Goal: Task Accomplishment & Management: Use online tool/utility

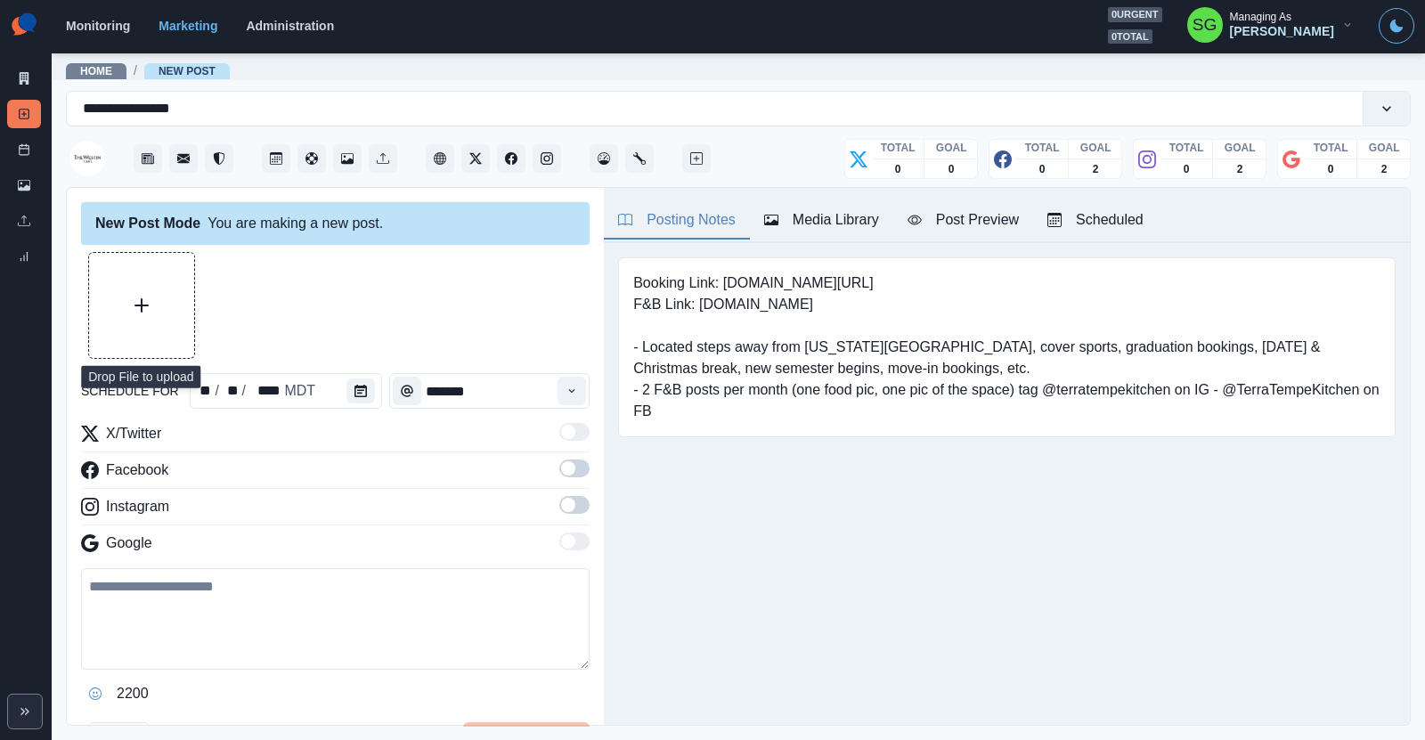
click at [170, 317] on button "Upload Media" at bounding box center [141, 305] width 105 height 105
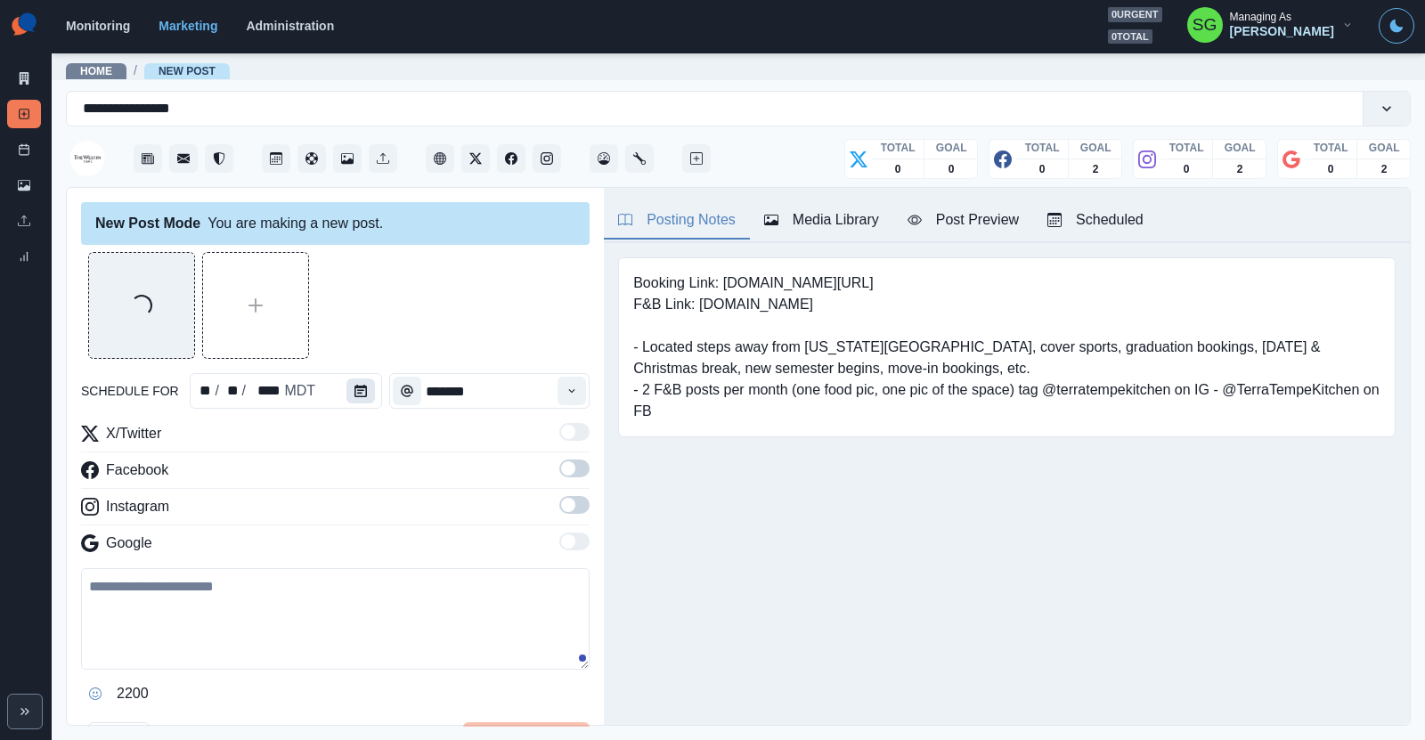
click at [359, 396] on button "Calendar" at bounding box center [361, 391] width 29 height 25
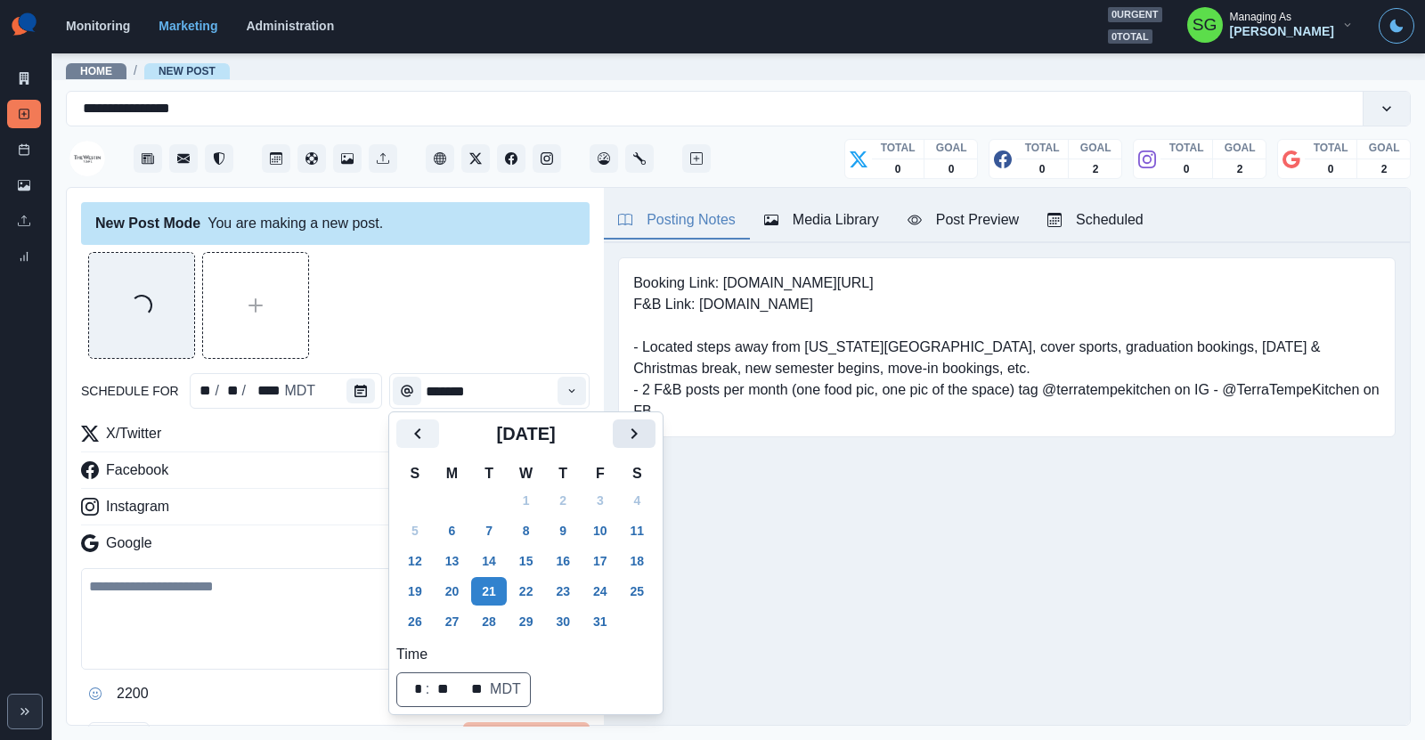
click at [630, 444] on button "Next" at bounding box center [634, 434] width 43 height 29
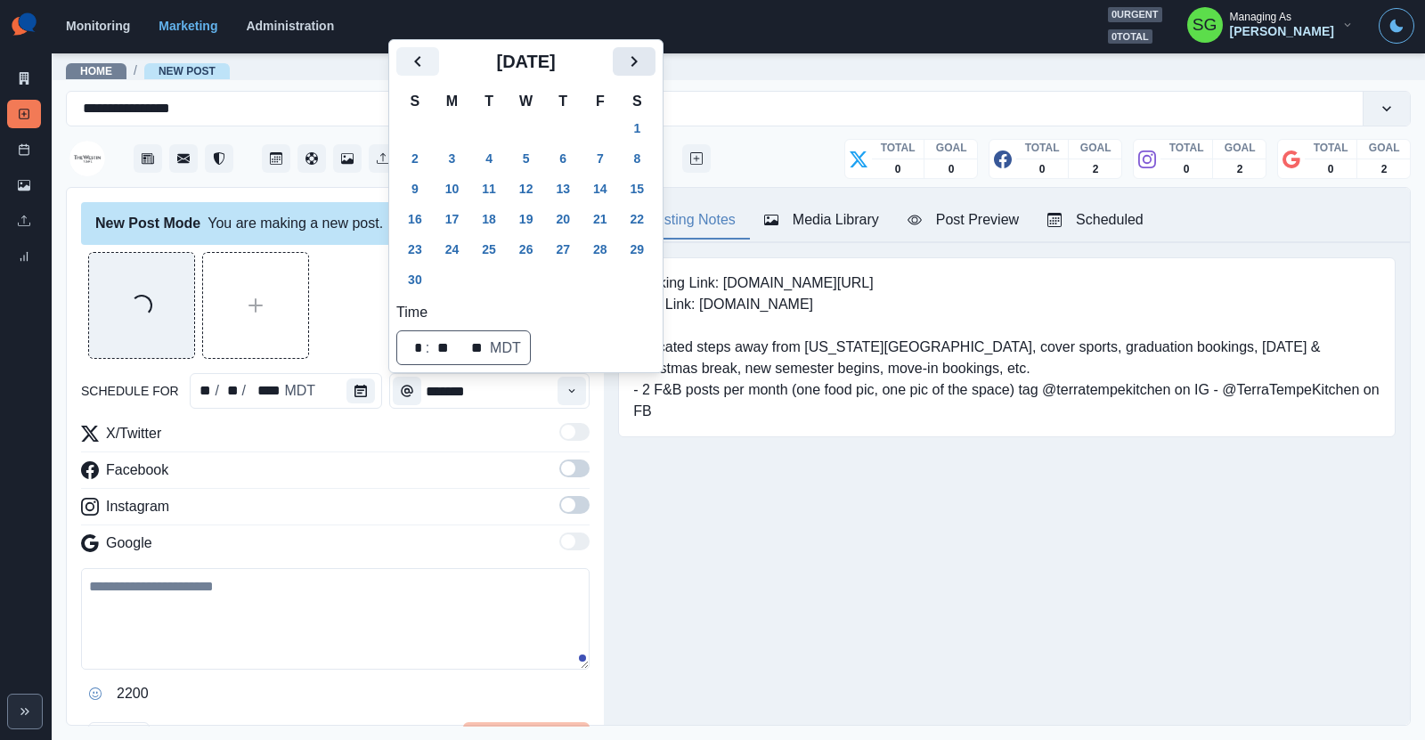
click at [630, 444] on div "Booking Link: [DOMAIN_NAME][URL] F&B Link: [DOMAIN_NAME] - Located steps away f…" at bounding box center [1007, 347] width 806 height 208
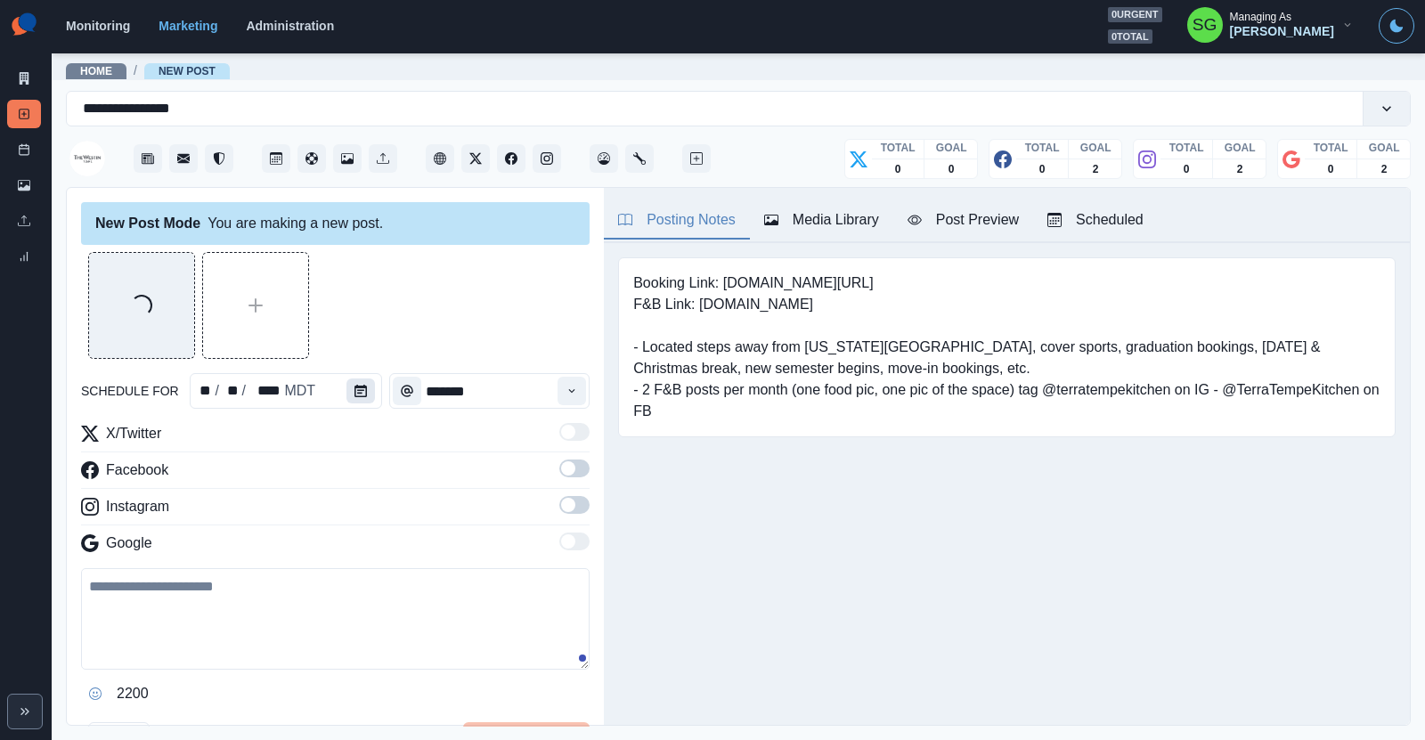
click at [358, 393] on icon "Calendar" at bounding box center [361, 391] width 12 height 12
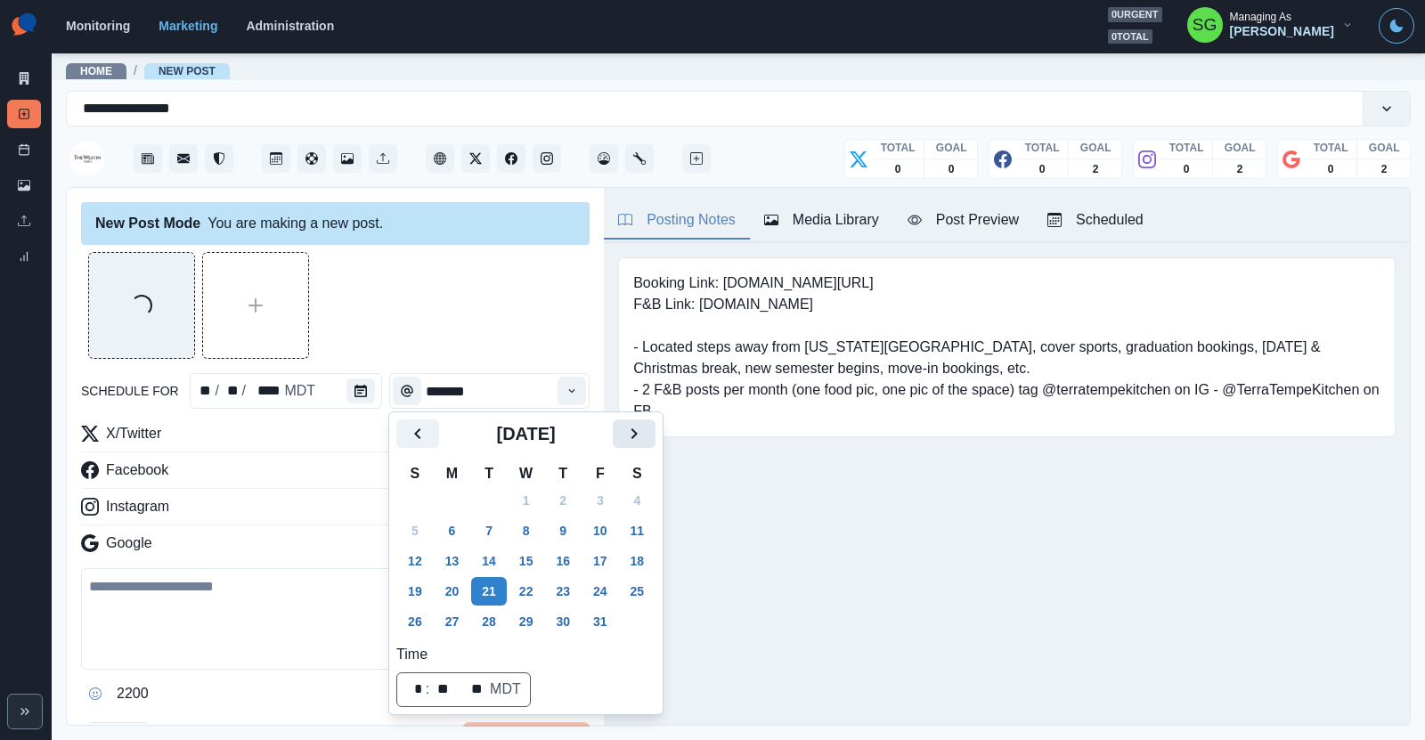
click at [649, 430] on button "Next" at bounding box center [634, 434] width 43 height 29
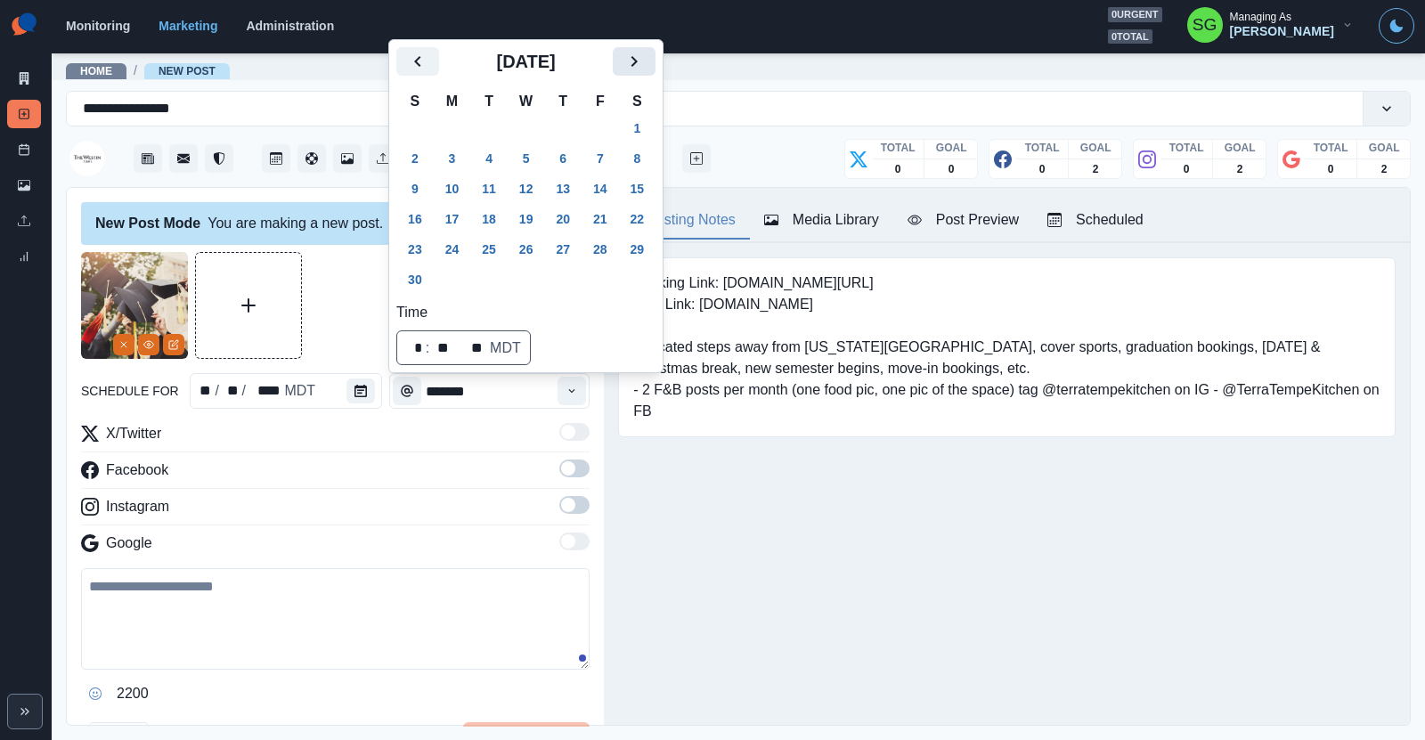
click at [634, 63] on icon "Next" at bounding box center [635, 61] width 6 height 11
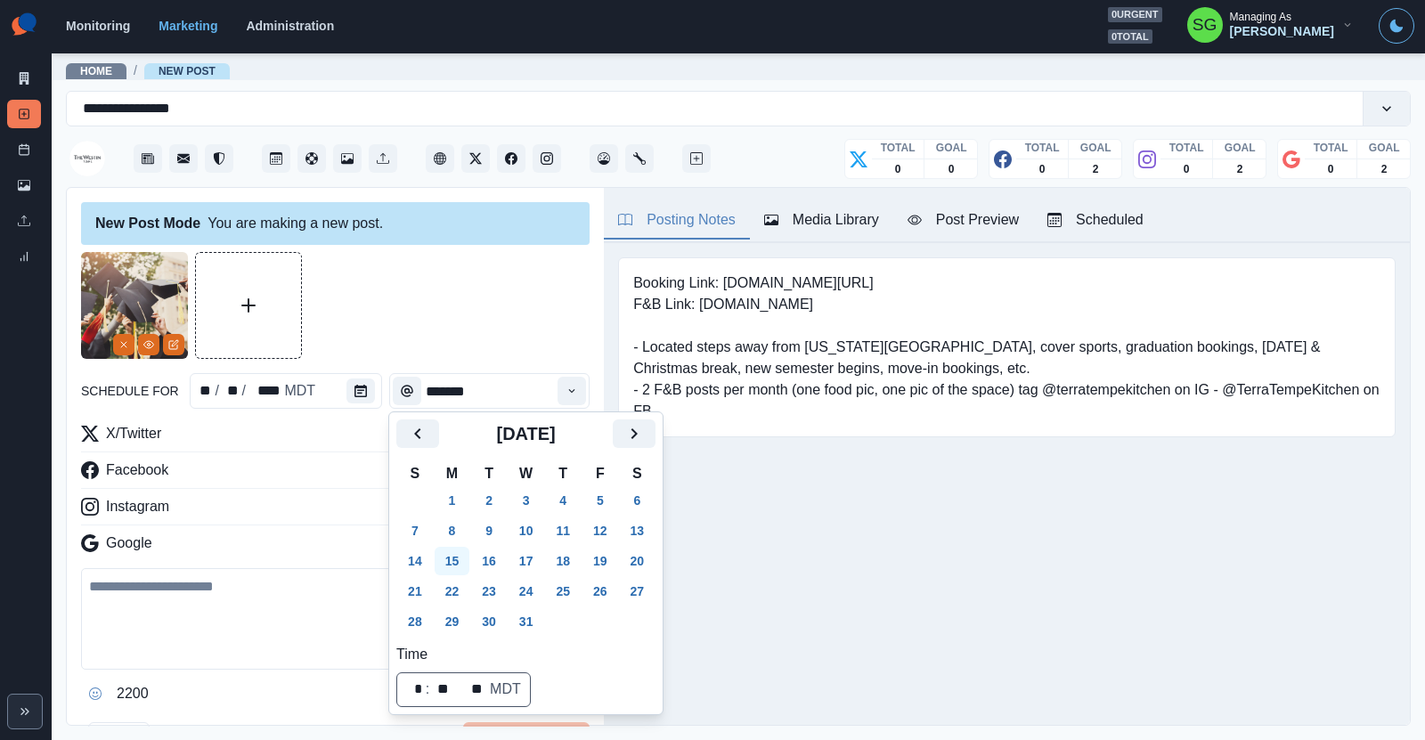
click at [453, 559] on button "15" at bounding box center [453, 561] width 36 height 29
click at [571, 388] on icon "Time" at bounding box center [572, 391] width 12 height 12
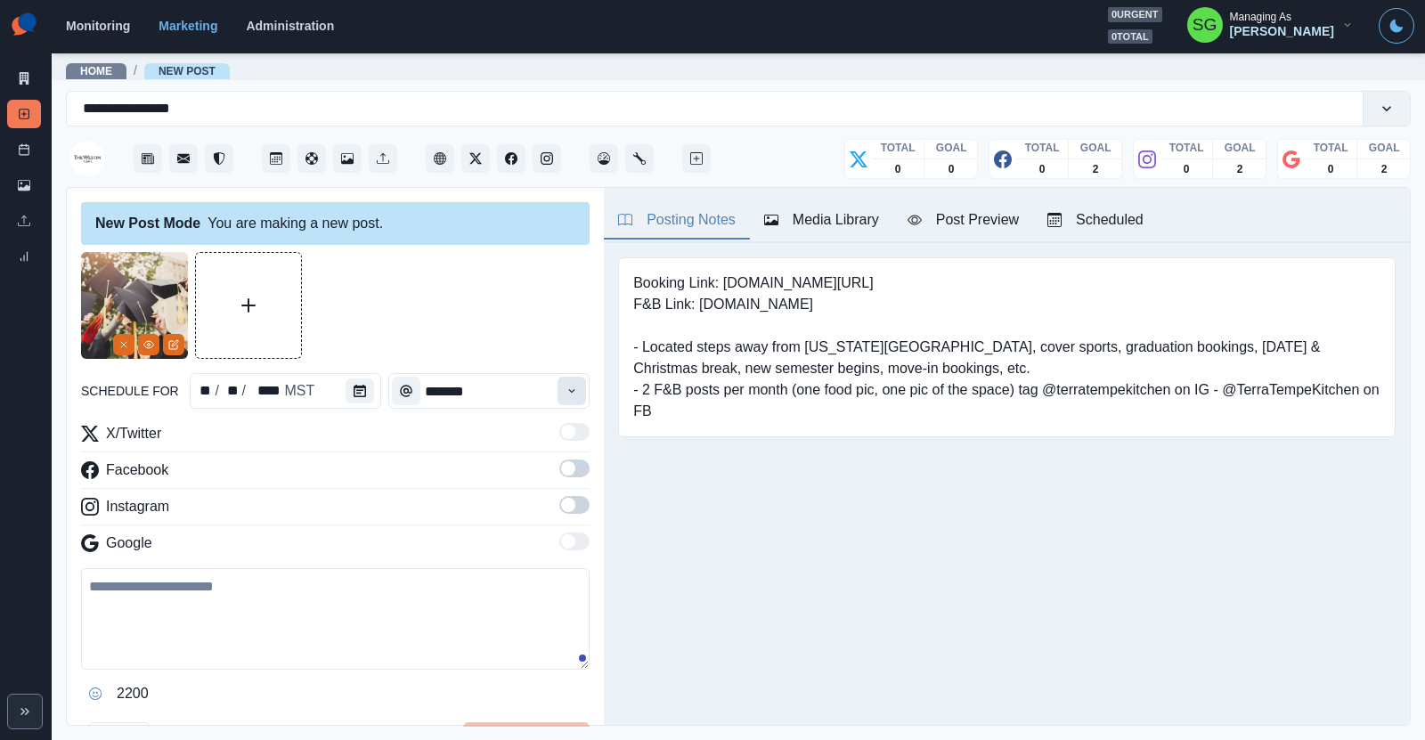
click at [571, 388] on icon "Time" at bounding box center [572, 391] width 12 height 12
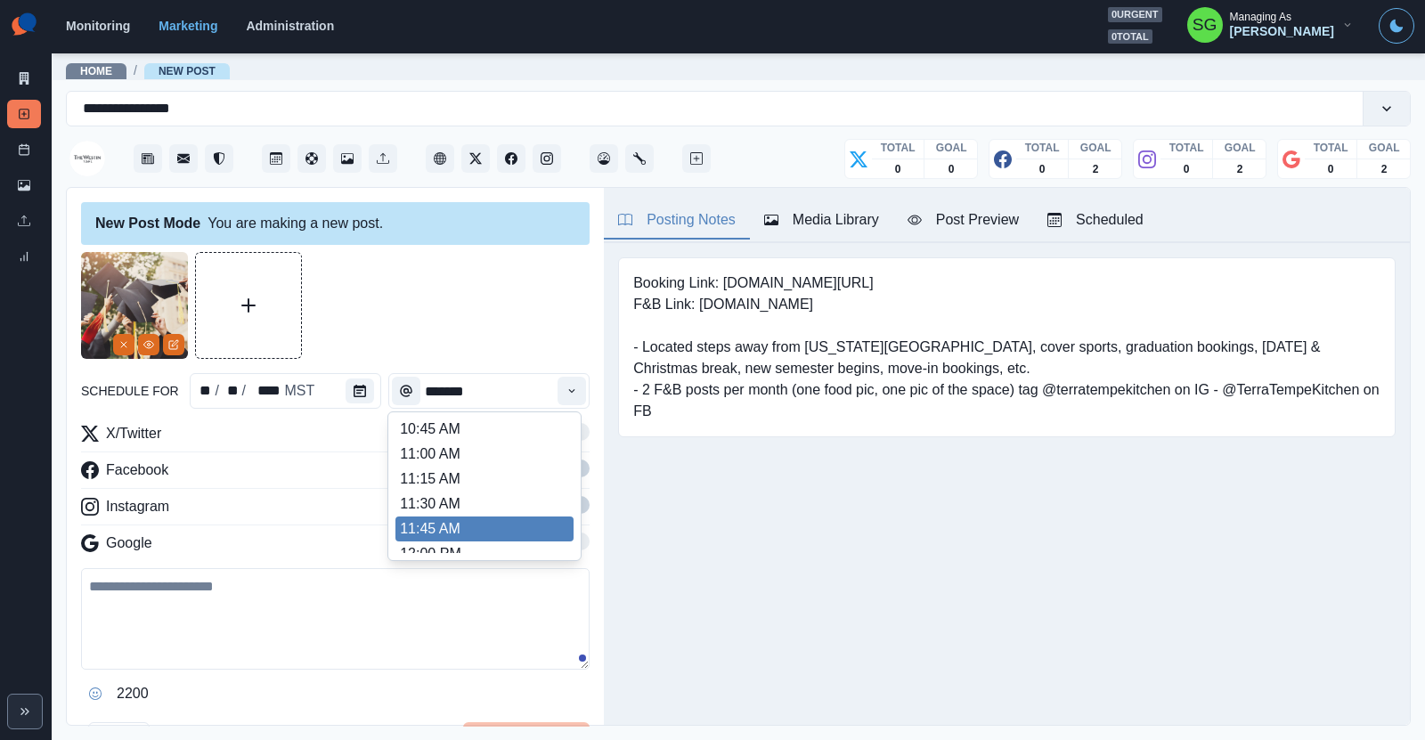
scroll to position [290, 0]
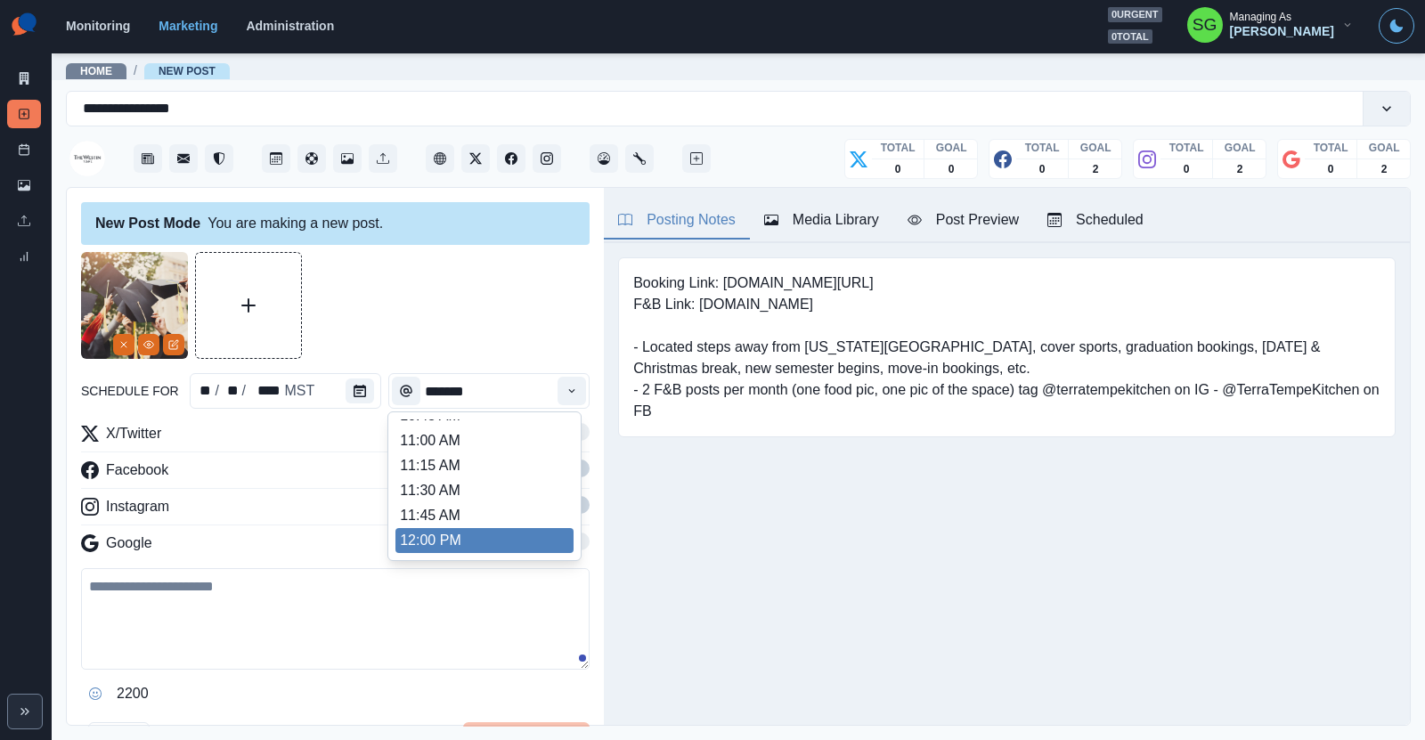
click at [440, 547] on li "12:00 PM" at bounding box center [485, 540] width 178 height 25
type input "********"
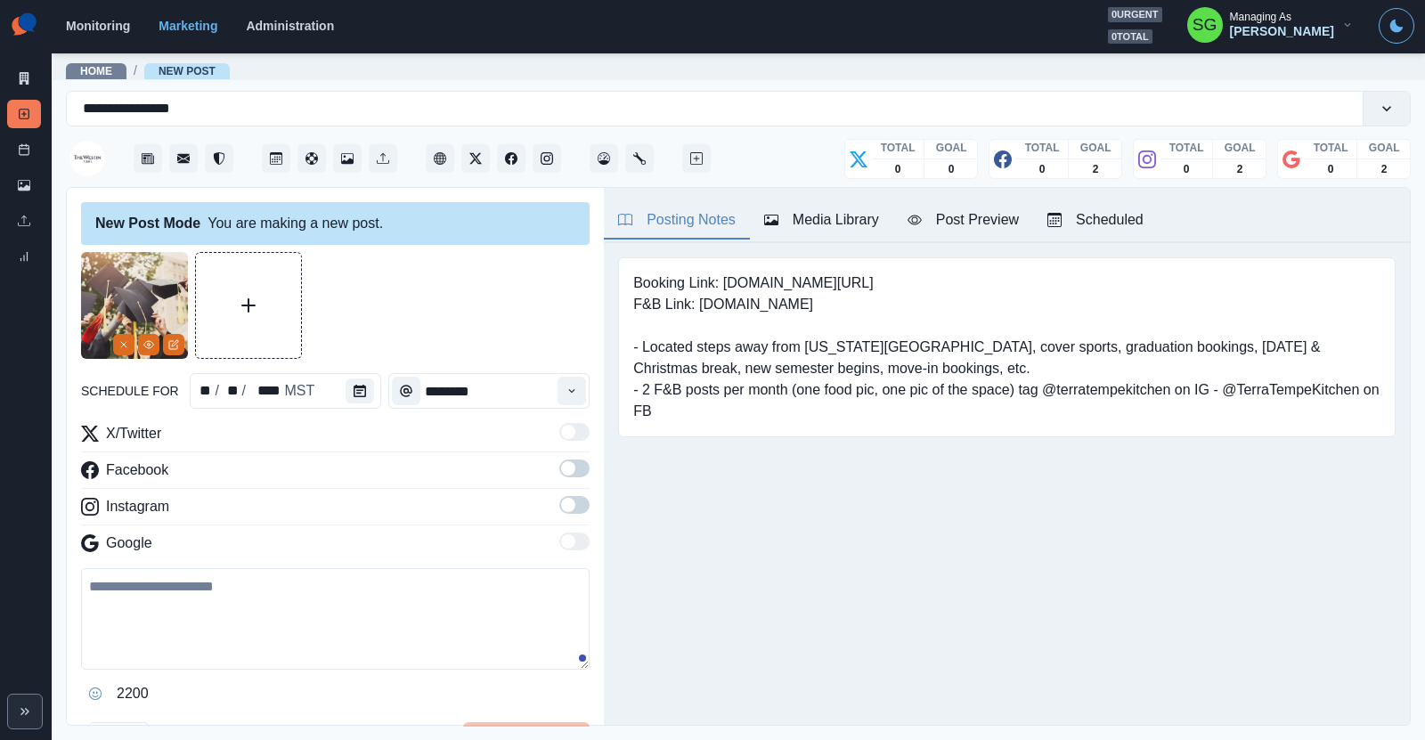
click at [387, 586] on textarea at bounding box center [335, 619] width 509 height 102
click at [177, 344] on icon "Edit Media" at bounding box center [173, 344] width 11 height 11
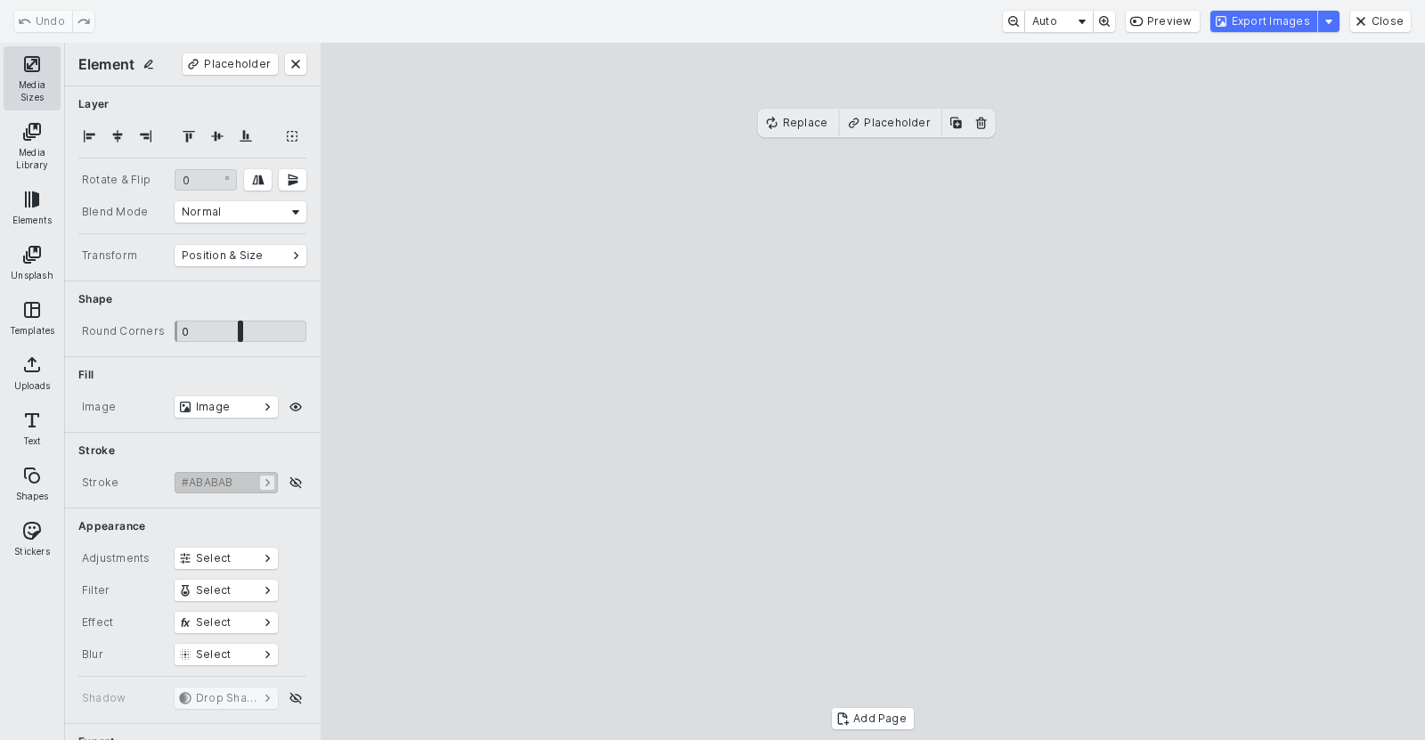
click at [30, 74] on button "Media Sizes" at bounding box center [32, 78] width 57 height 64
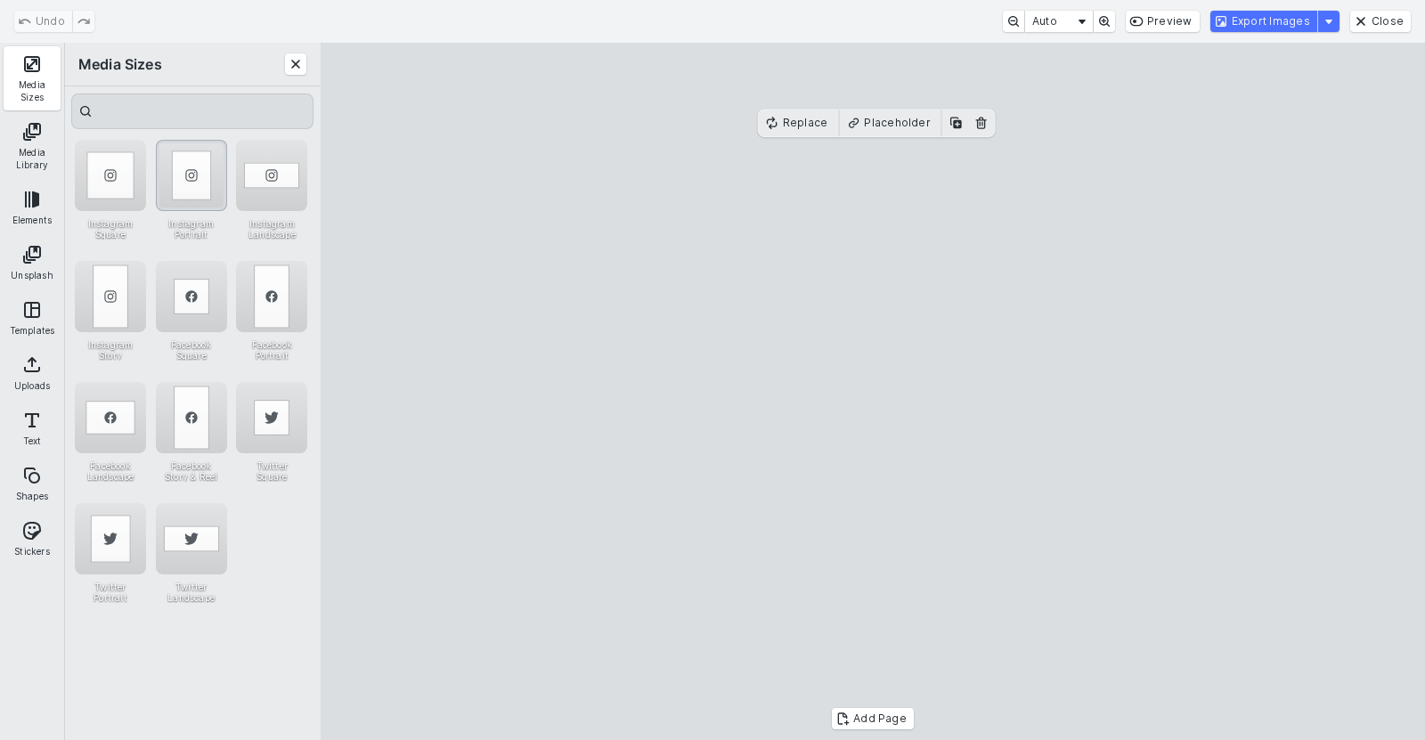
click at [180, 183] on div "Instagram Portrait" at bounding box center [191, 175] width 71 height 71
click at [1264, 14] on button "Export Images" at bounding box center [1264, 21] width 107 height 21
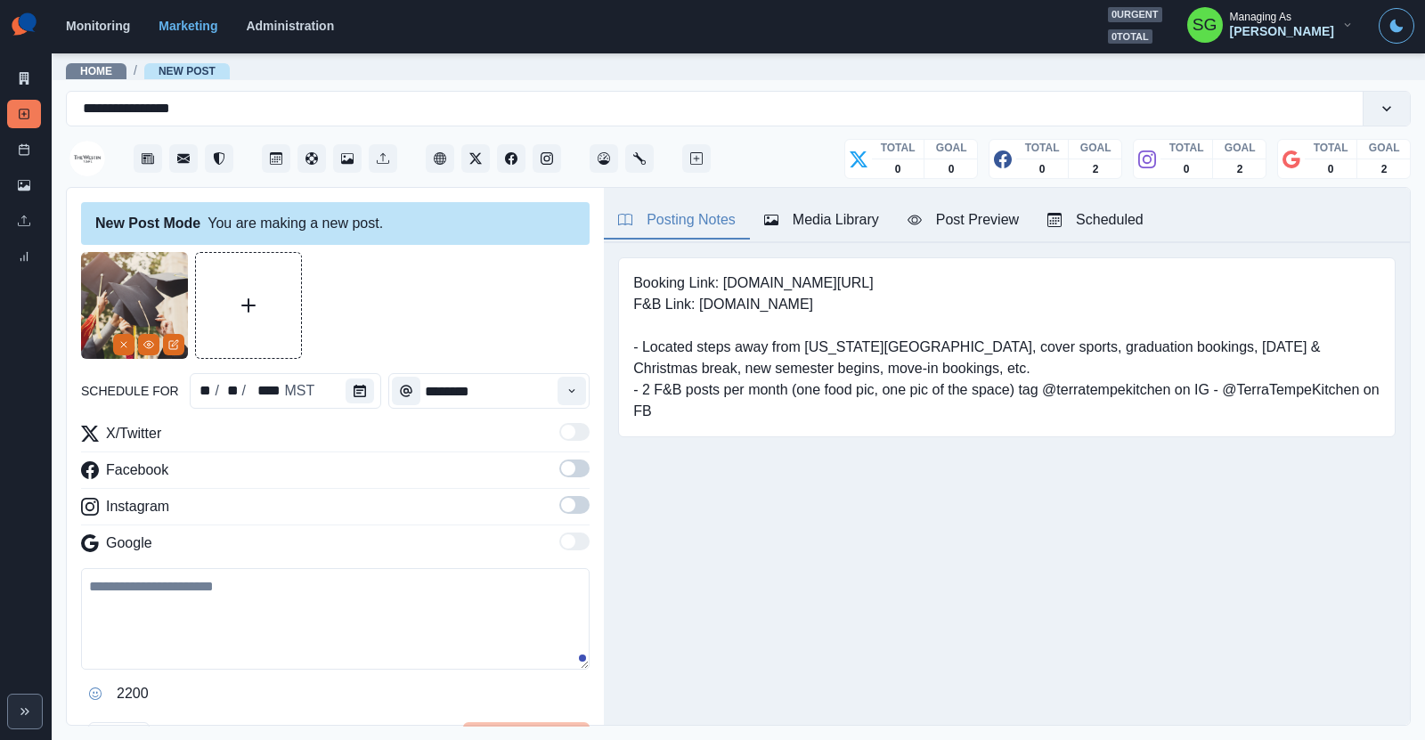
click at [217, 600] on textarea at bounding box center [335, 619] width 509 height 102
paste textarea "**********"
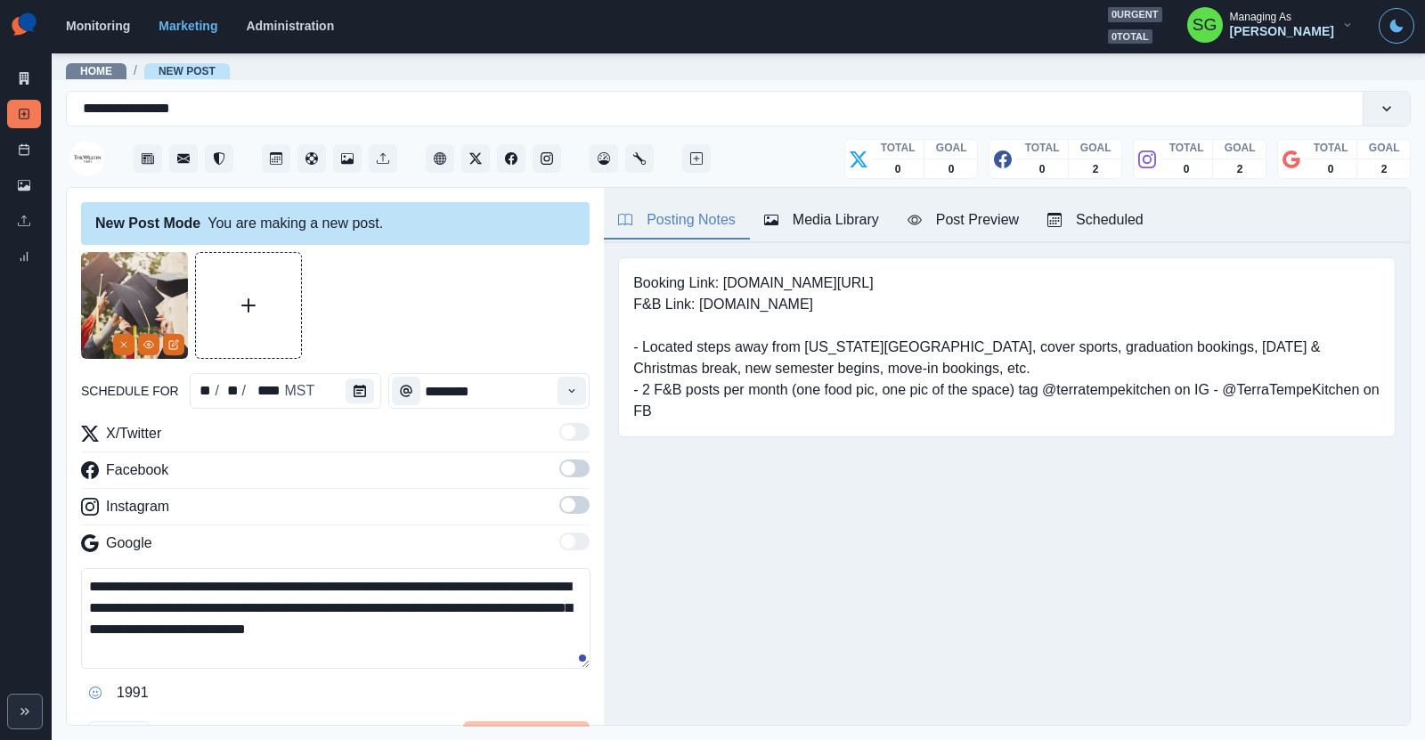
click at [318, 608] on textarea "**********" at bounding box center [336, 618] width 510 height 101
type textarea "**********"
click at [576, 470] on span at bounding box center [574, 469] width 30 height 18
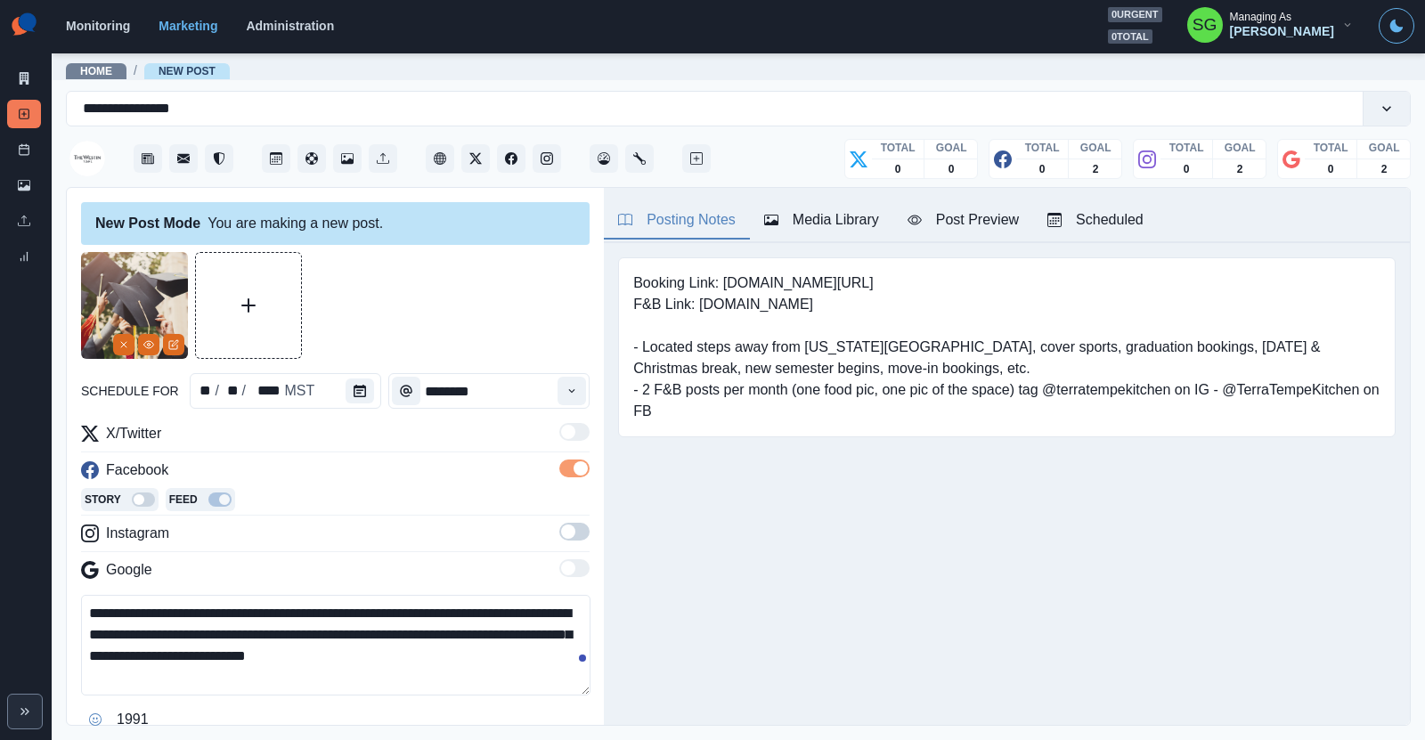
click at [576, 528] on span at bounding box center [574, 532] width 30 height 18
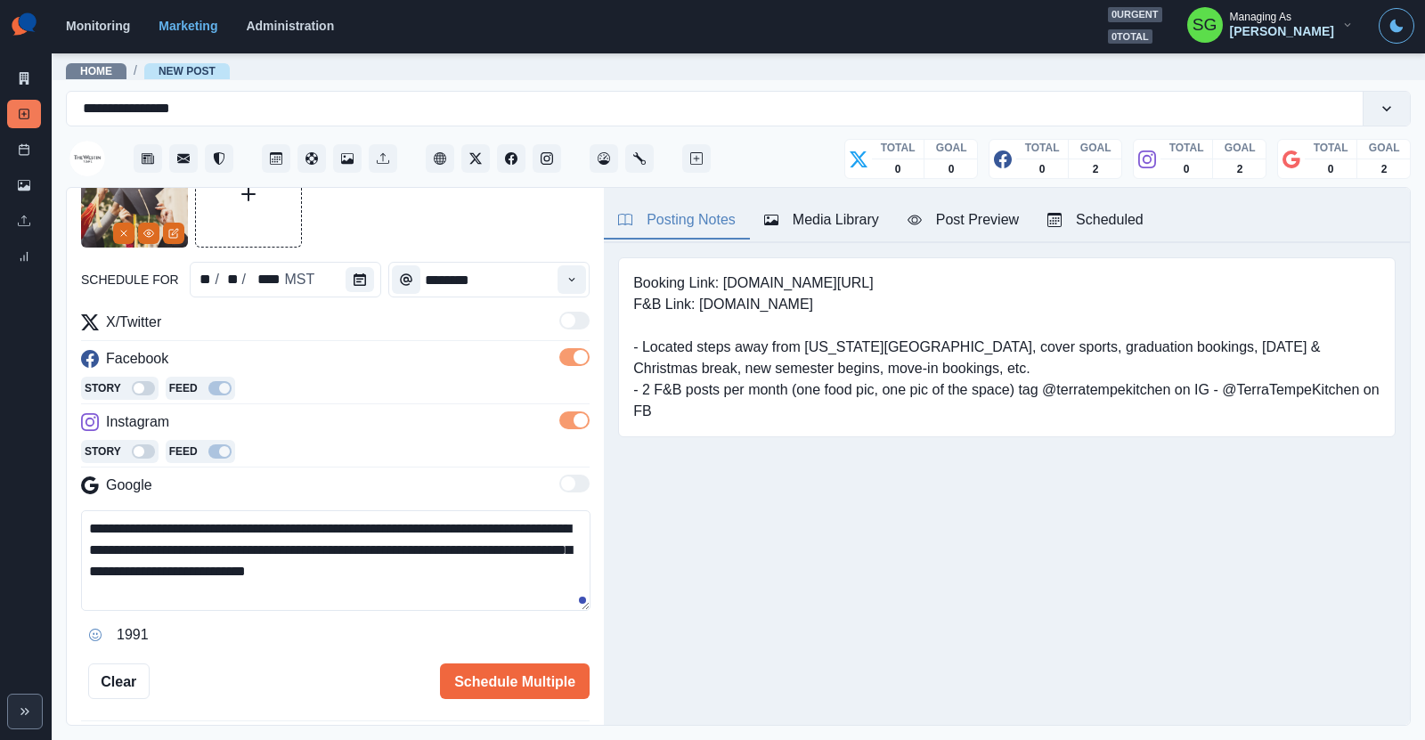
scroll to position [169, 0]
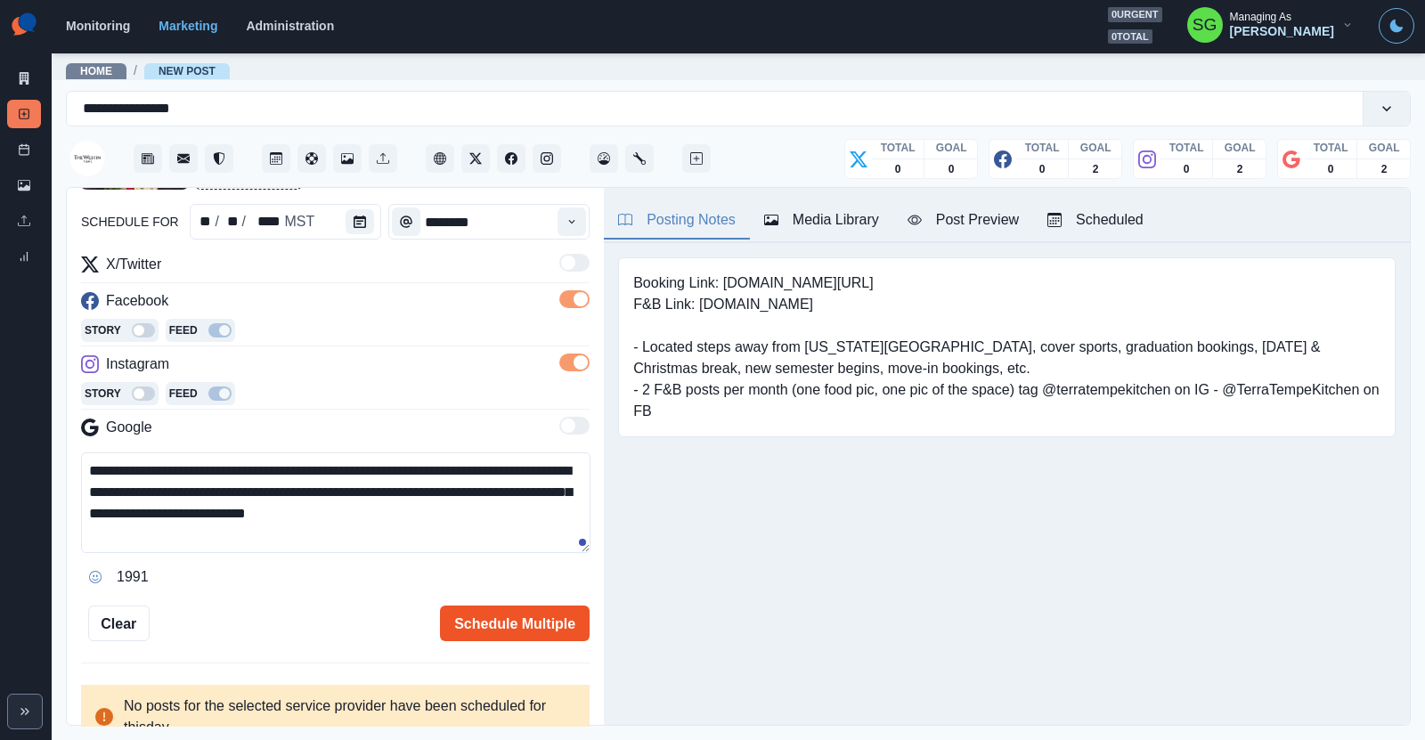
click at [471, 617] on button "Schedule Multiple" at bounding box center [515, 624] width 150 height 36
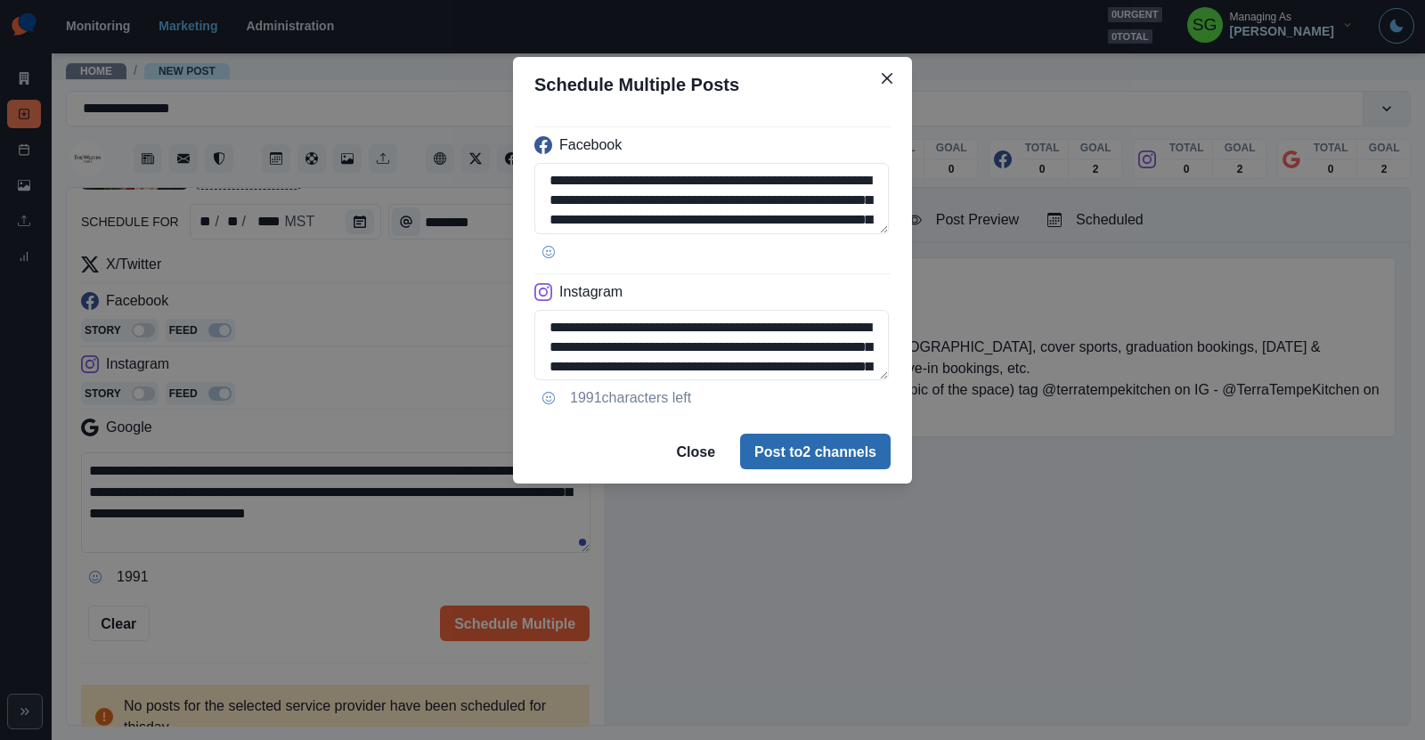
click at [835, 457] on button "Post to 2 channels" at bounding box center [815, 452] width 151 height 36
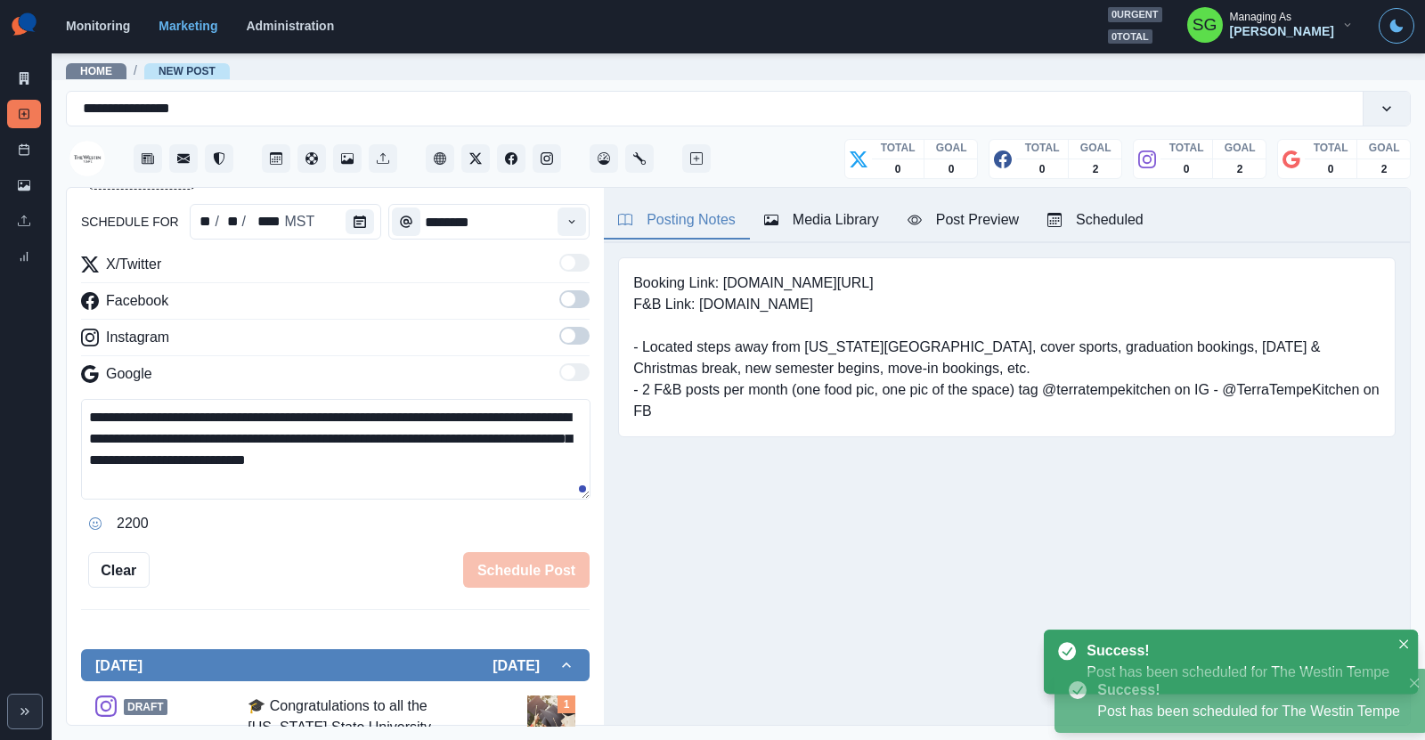
click at [837, 225] on div "Media Library" at bounding box center [821, 219] width 115 height 21
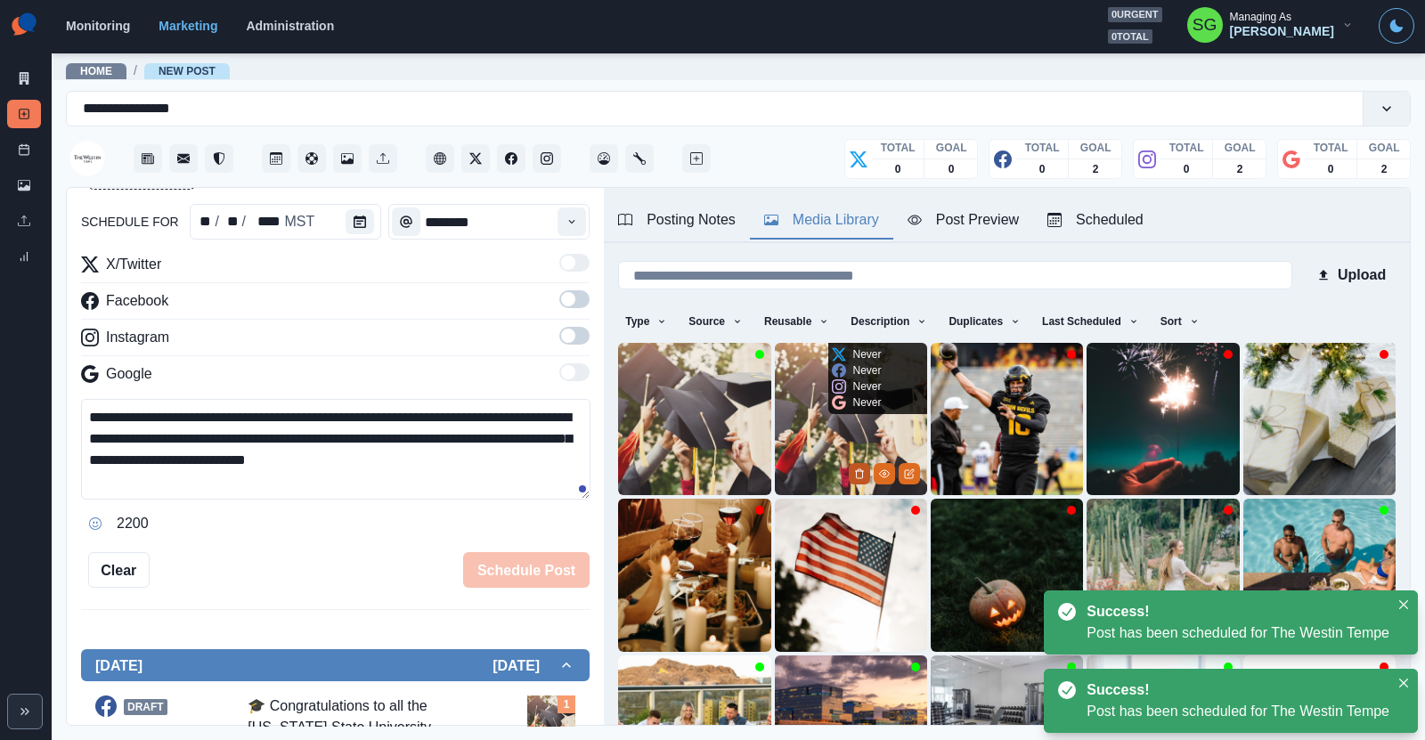
click at [861, 476] on icon "Delete Media" at bounding box center [859, 474] width 11 height 11
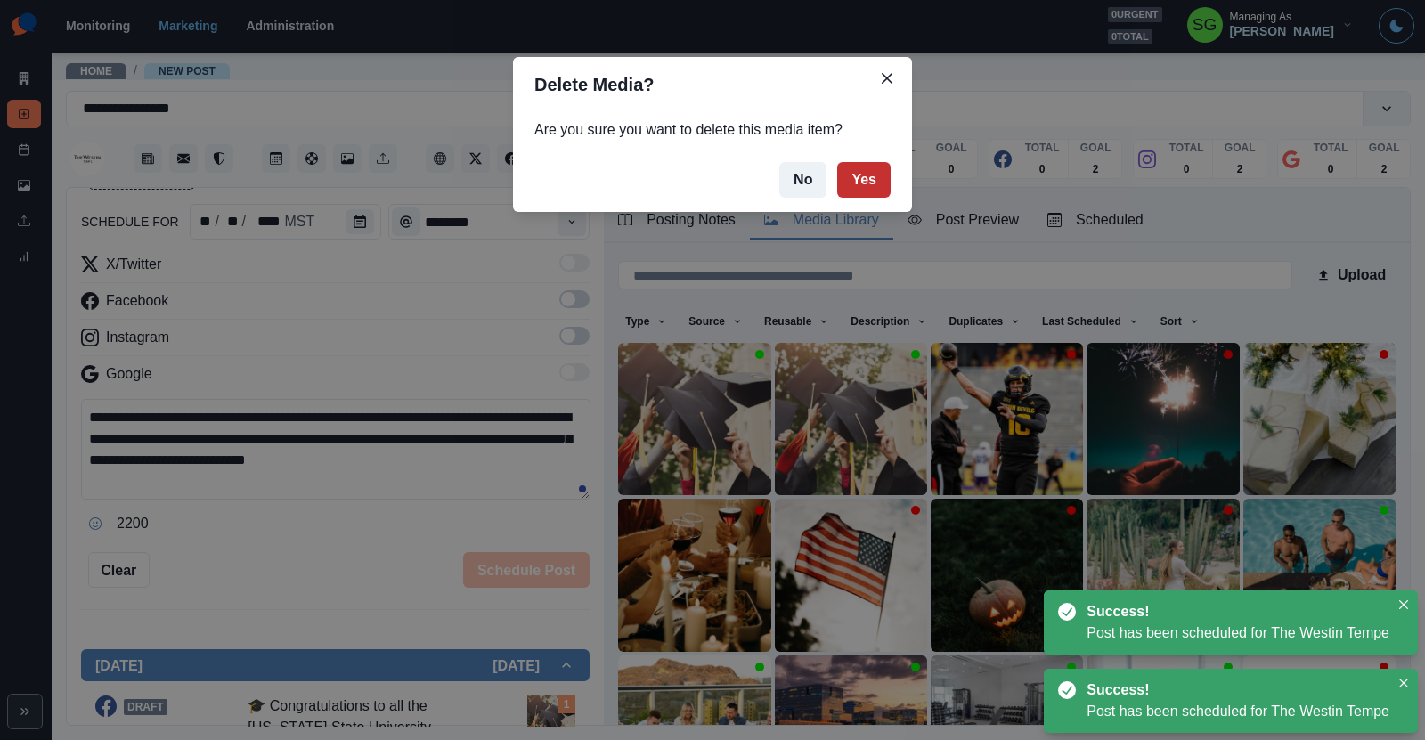
click at [860, 191] on button "Yes" at bounding box center [863, 180] width 53 height 36
